Goal: Task Accomplishment & Management: Complete application form

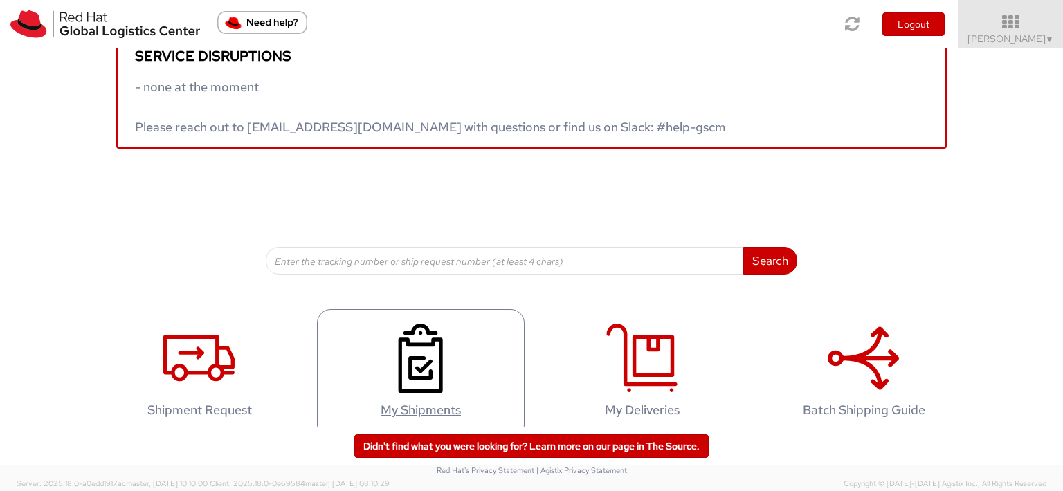
scroll to position [50, 0]
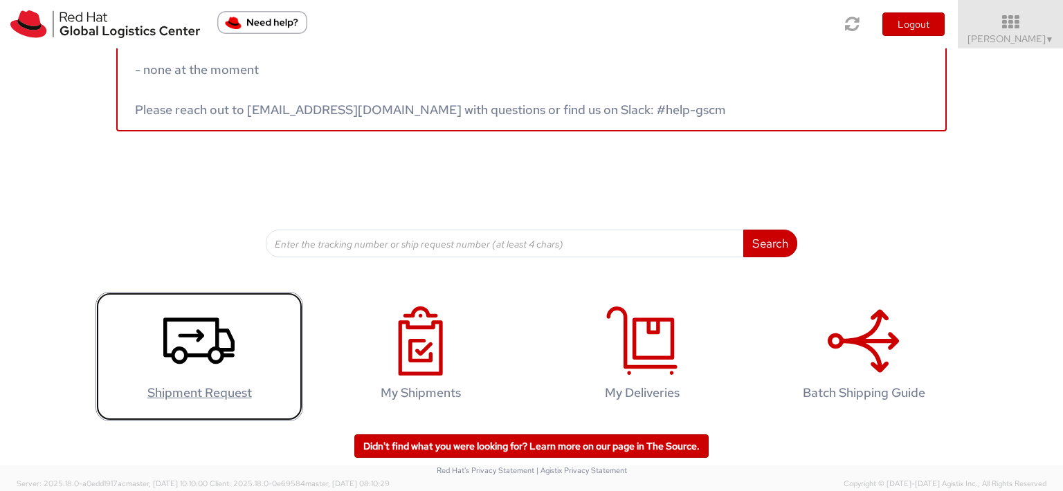
click at [185, 358] on icon at bounding box center [198, 341] width 71 height 69
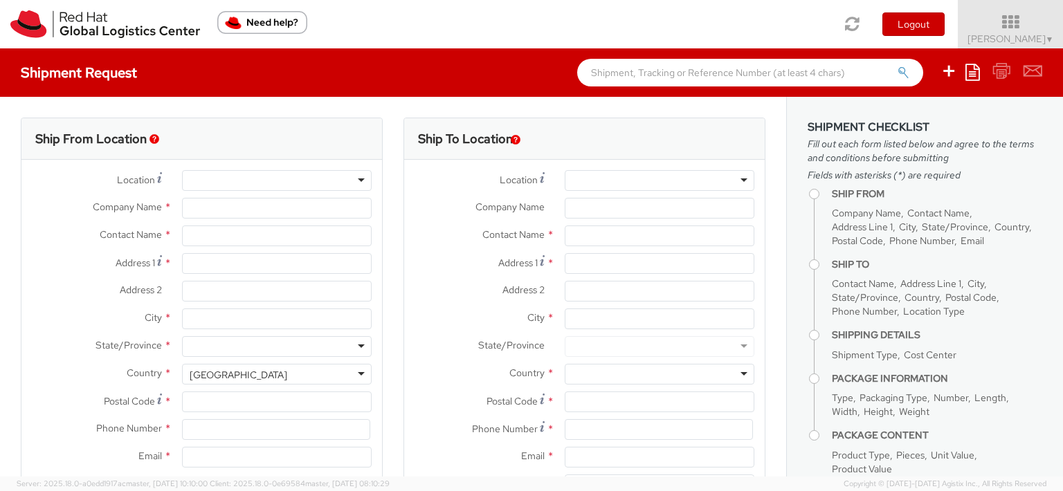
select select
select select "963"
type input "Red Hat India Private Limited"
type input "[PERSON_NAME]"
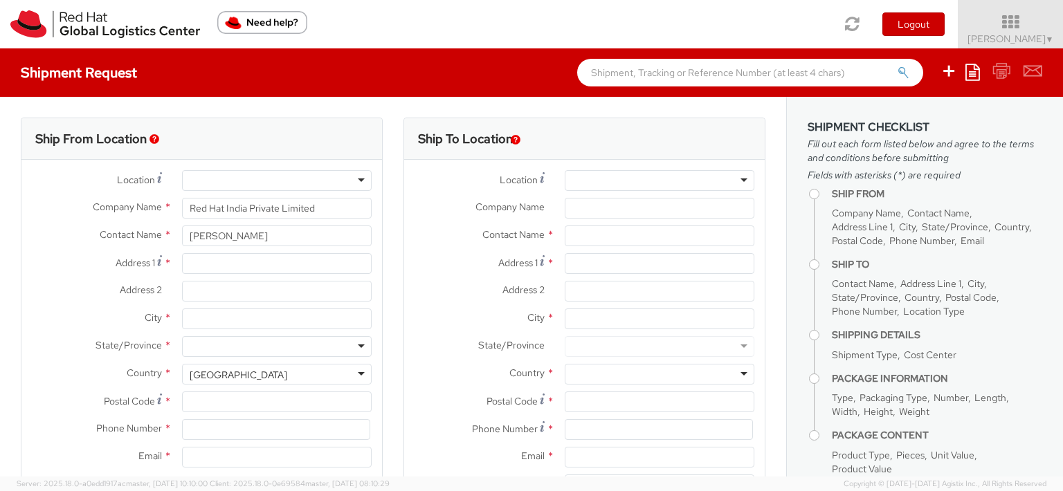
type input "5th Floor, West Wing"
type input "World Mark 1, Aerocity"
type input "NEW DELHI"
type input "110037"
type input "911166442001"
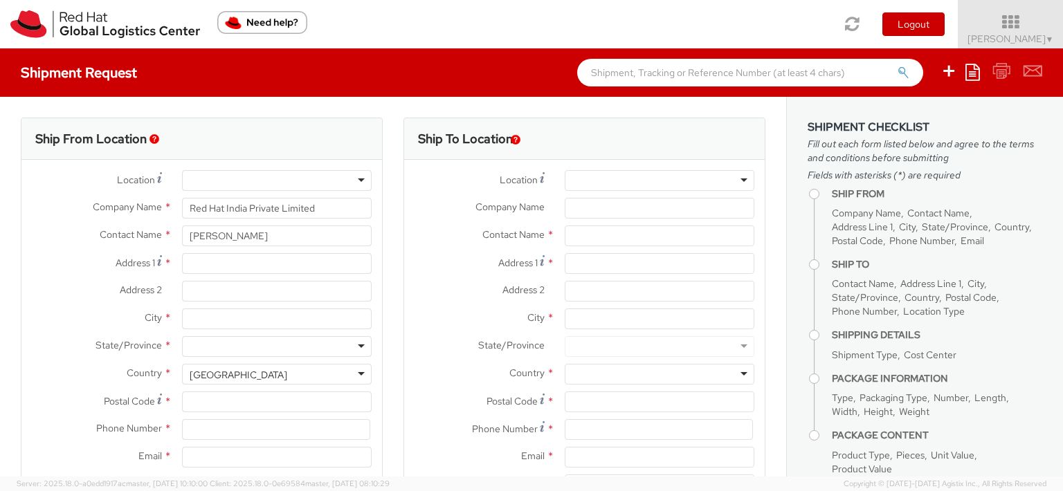
type input "akhanna@redhat.com"
select select "CM"
select select "KGS"
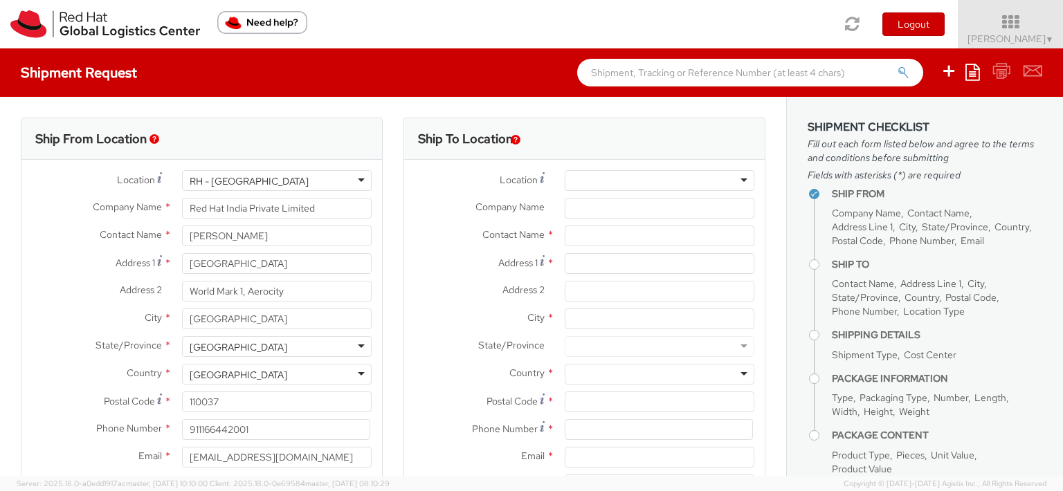
click at [731, 181] on div at bounding box center [660, 180] width 190 height 21
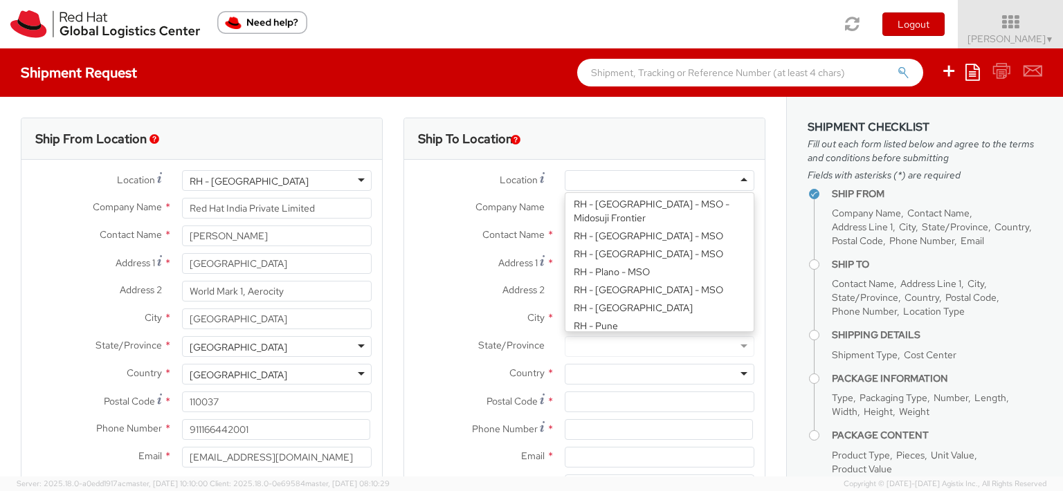
scroll to position [1744, 0]
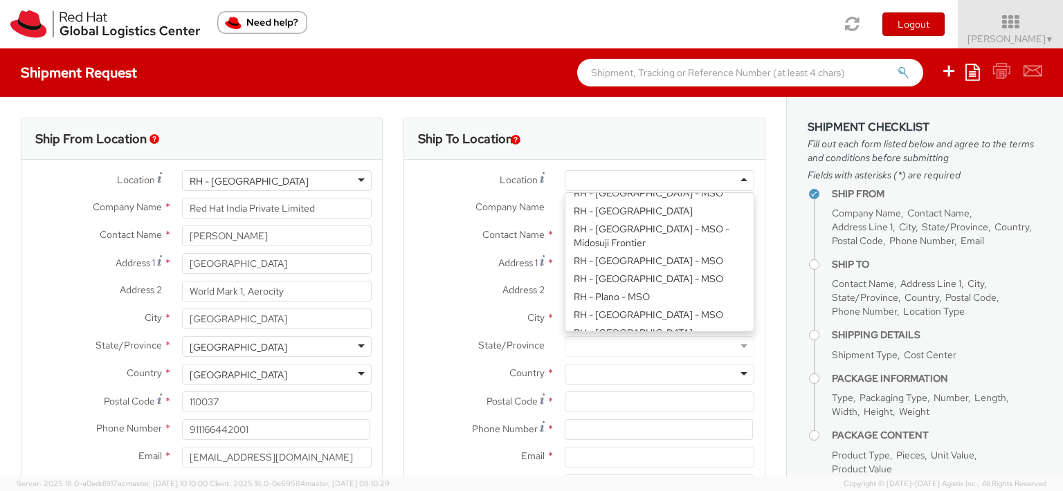
type input "Red Hat India Private Limited"
type input "Level 3, Wing A&B, Tower 6, Cybercity"
type input "Magarpatta City, Hadapsar"
type input "PUNE"
type input "411013"
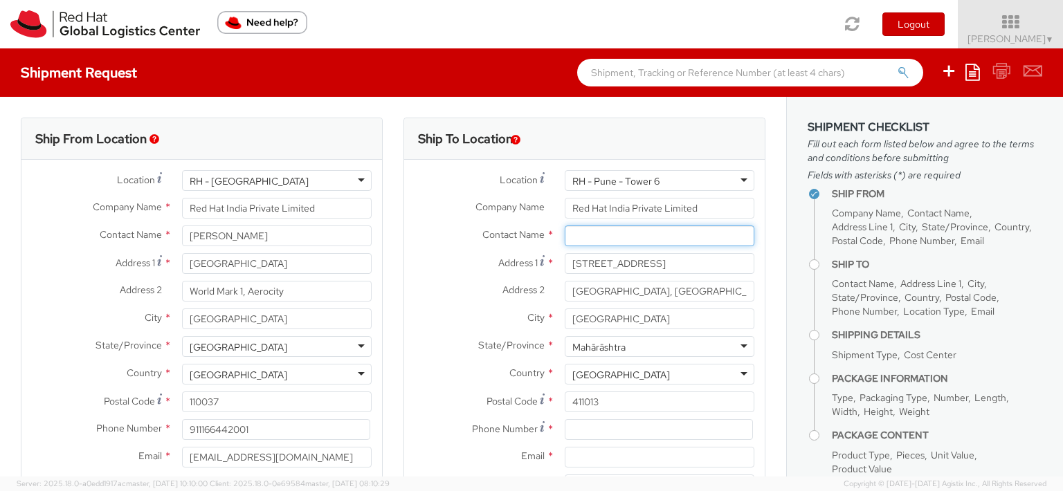
click at [637, 235] on input "text" at bounding box center [660, 236] width 190 height 21
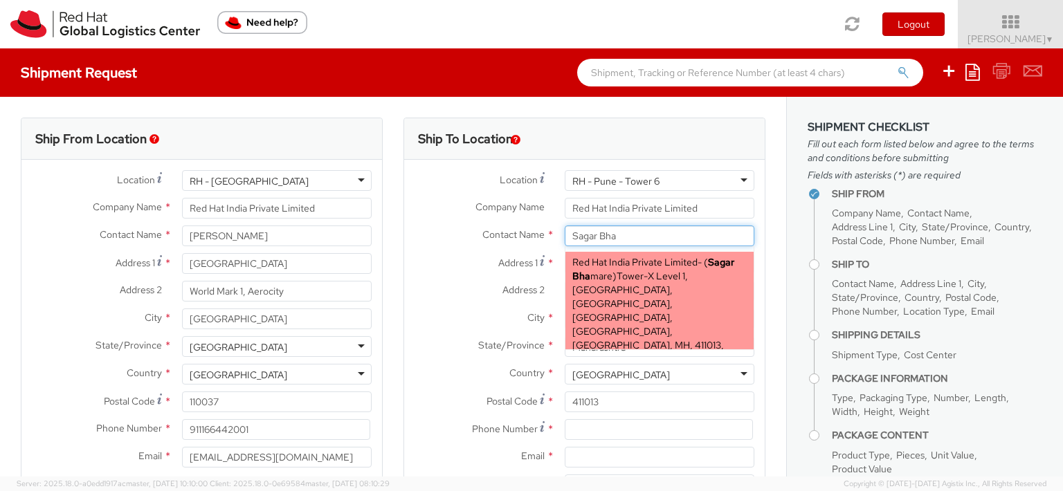
click at [661, 259] on span "Red Hat India Private Limited" at bounding box center [634, 262] width 125 height 12
type input "Sagar Bhamare"
type input "Tower-X Level 1, Cyber City"
type input "912066816937"
type input "sbhamare@redhat.com"
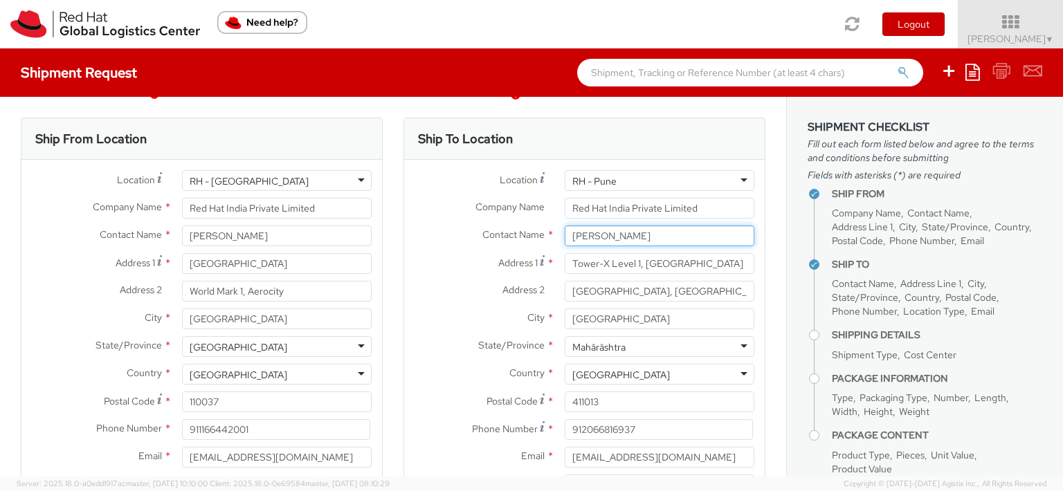
scroll to position [249, 0]
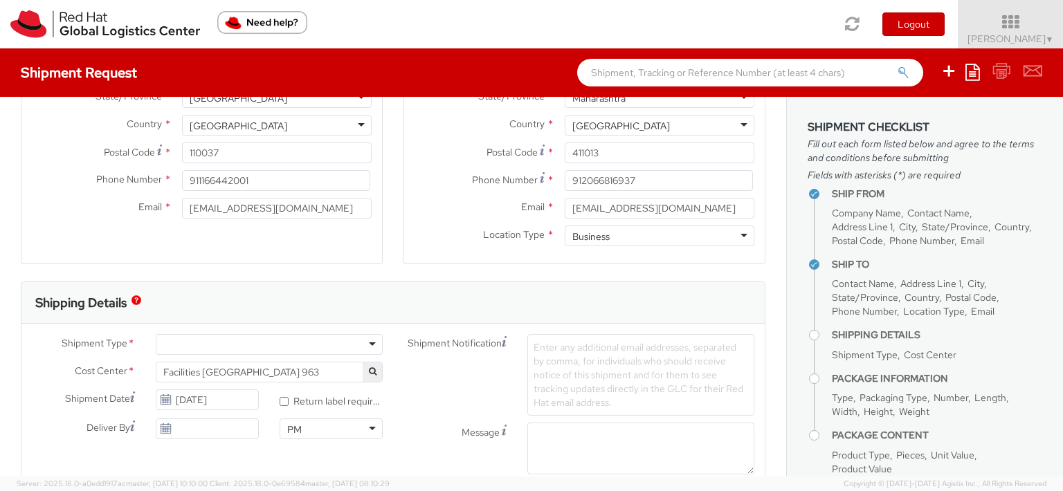
type input "Sagar Bhamare"
click at [371, 346] on div at bounding box center [269, 344] width 227 height 21
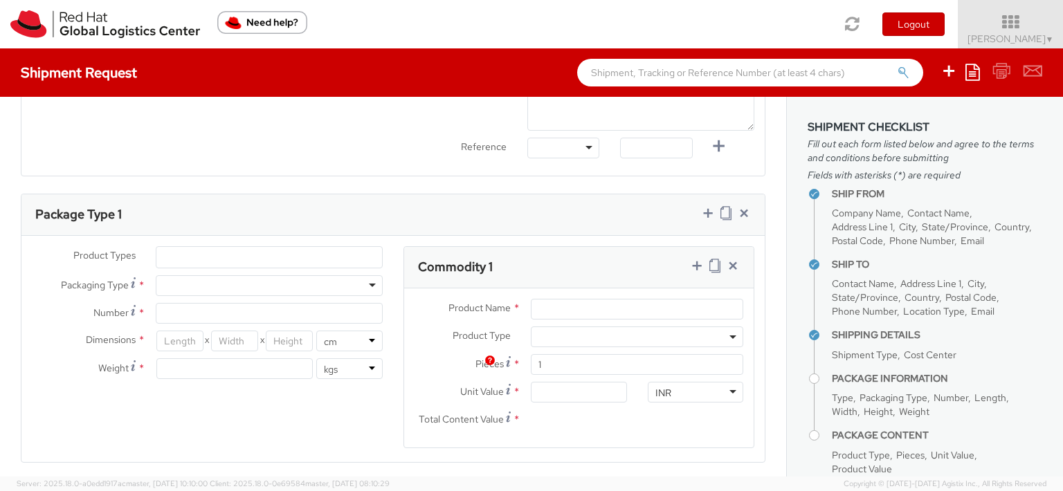
scroll to position [498, 0]
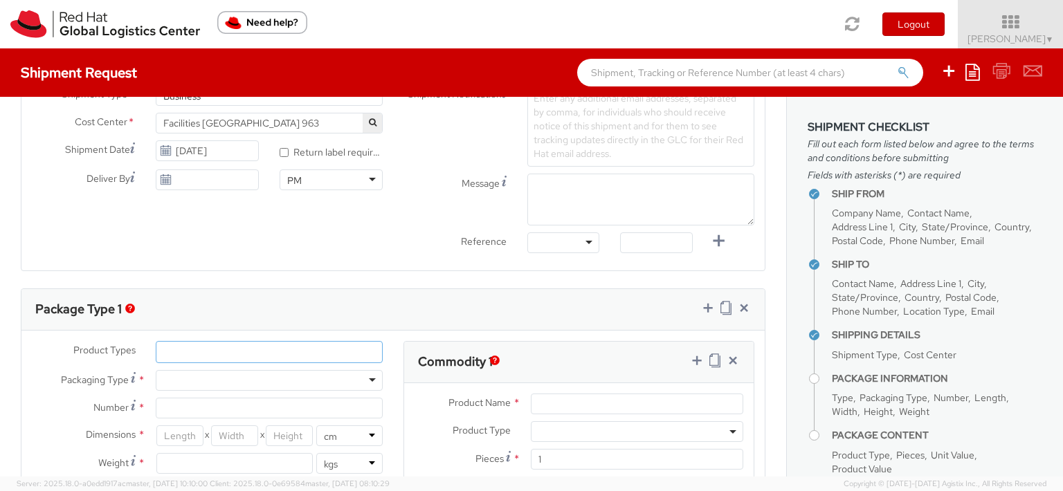
click at [267, 349] on ul at bounding box center [269, 352] width 226 height 21
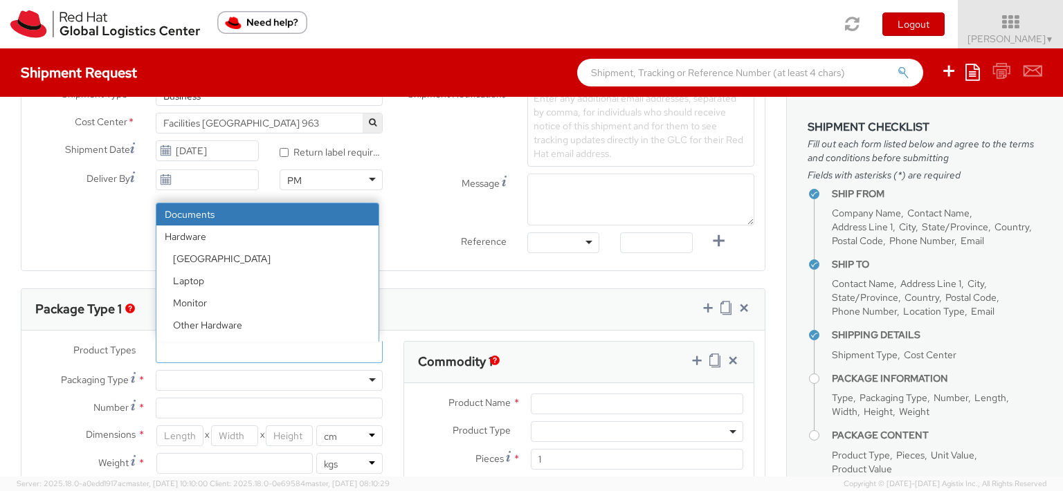
select select "DOCUMENT"
type input "Documents"
select select "DOCUMENT"
type input "1.00"
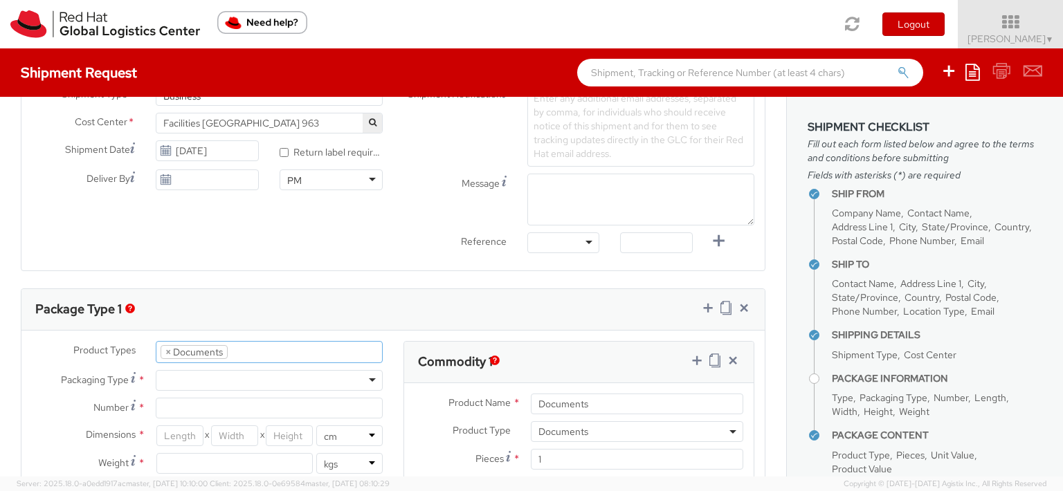
click at [363, 381] on div at bounding box center [269, 380] width 227 height 21
type input "1"
type input "24.13"
type input "31.75"
type input "0.64"
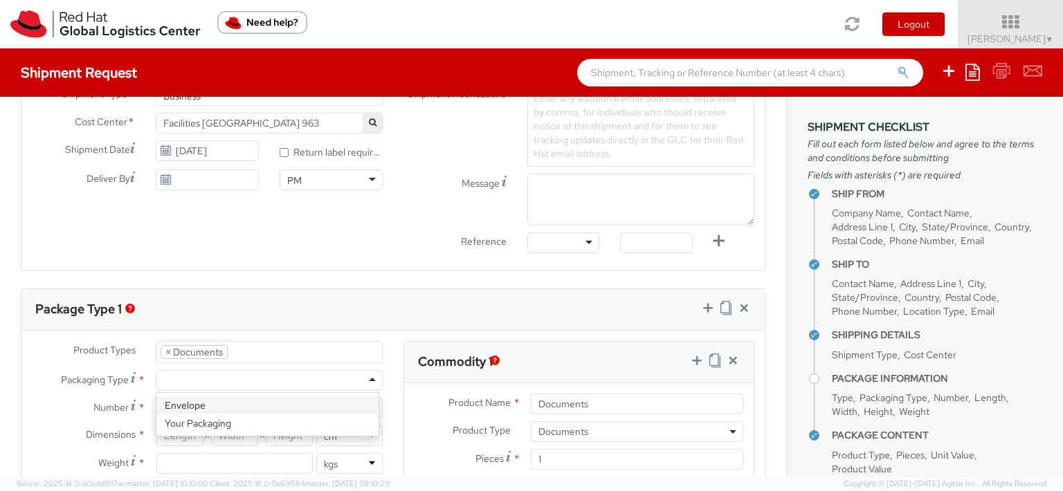
type input "0.5"
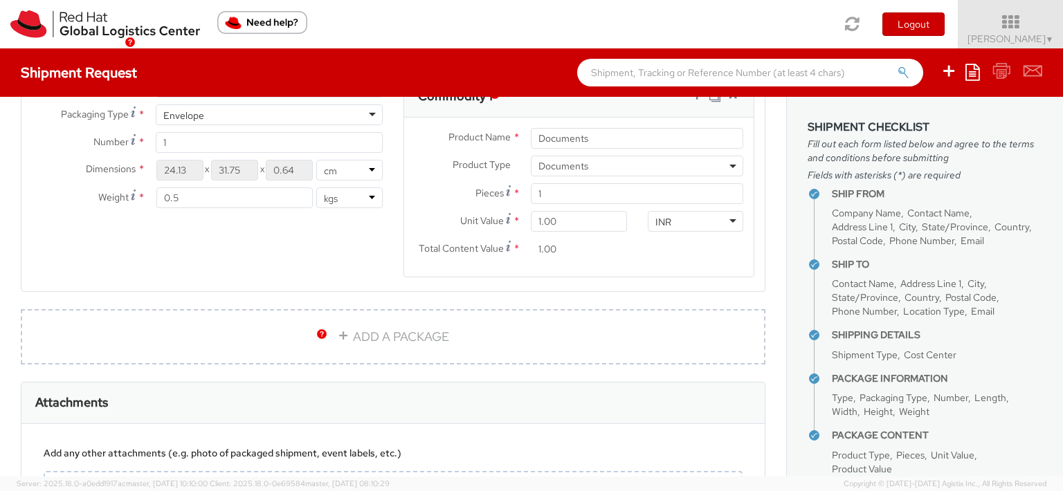
scroll to position [916, 0]
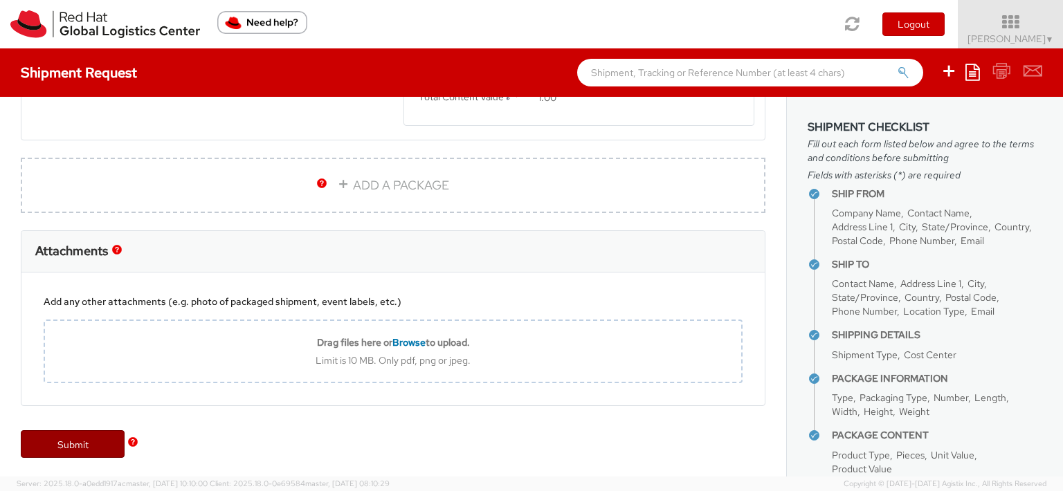
click at [68, 446] on link "Submit" at bounding box center [73, 445] width 104 height 28
